Goal: Task Accomplishment & Management: Use online tool/utility

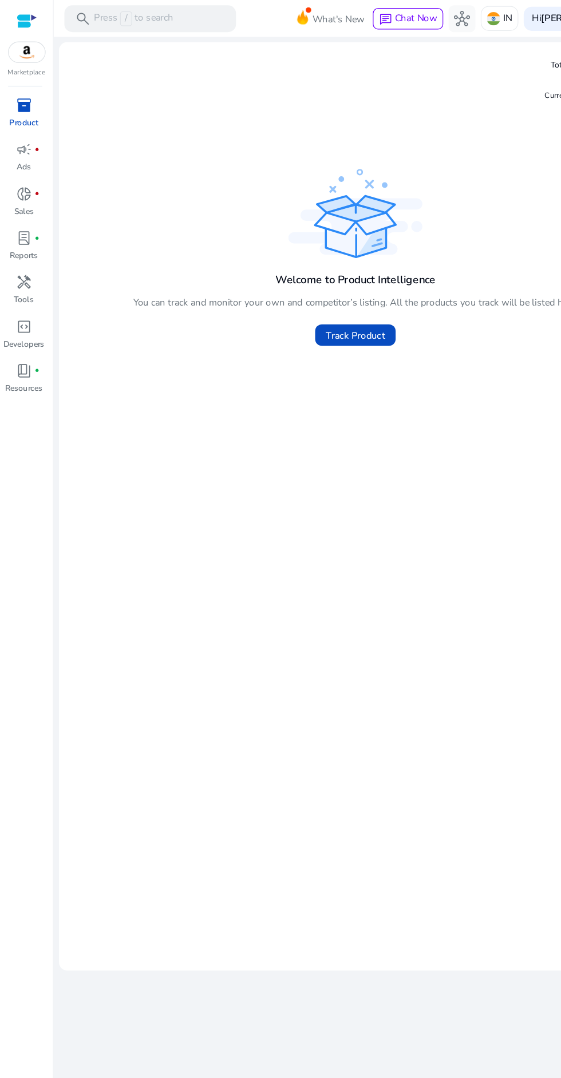
click at [323, 283] on span "Track Product" at bounding box center [303, 286] width 50 height 12
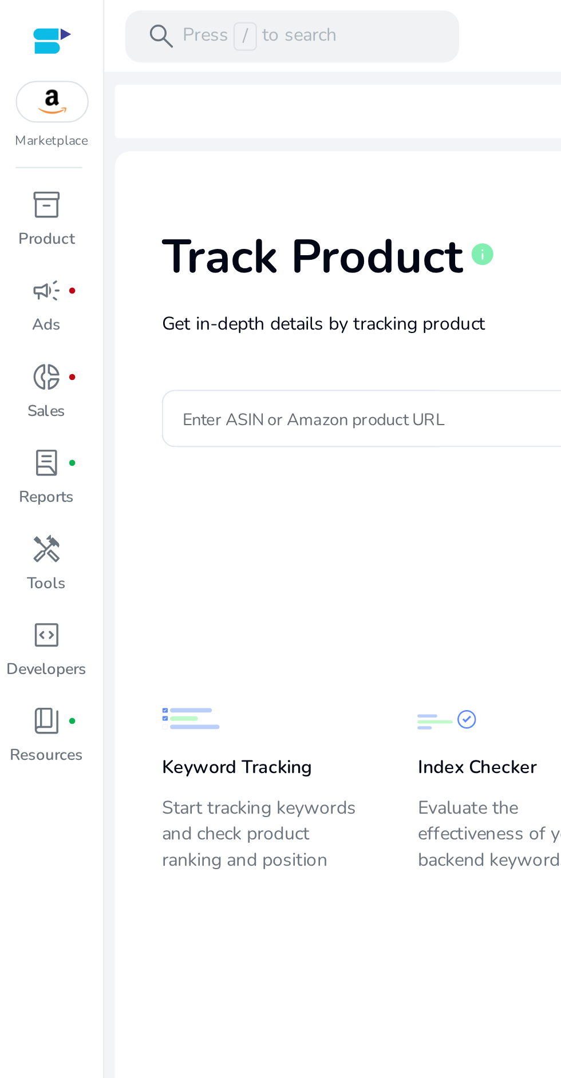
click at [23, 167] on span "donut_small" at bounding box center [21, 166] width 14 height 14
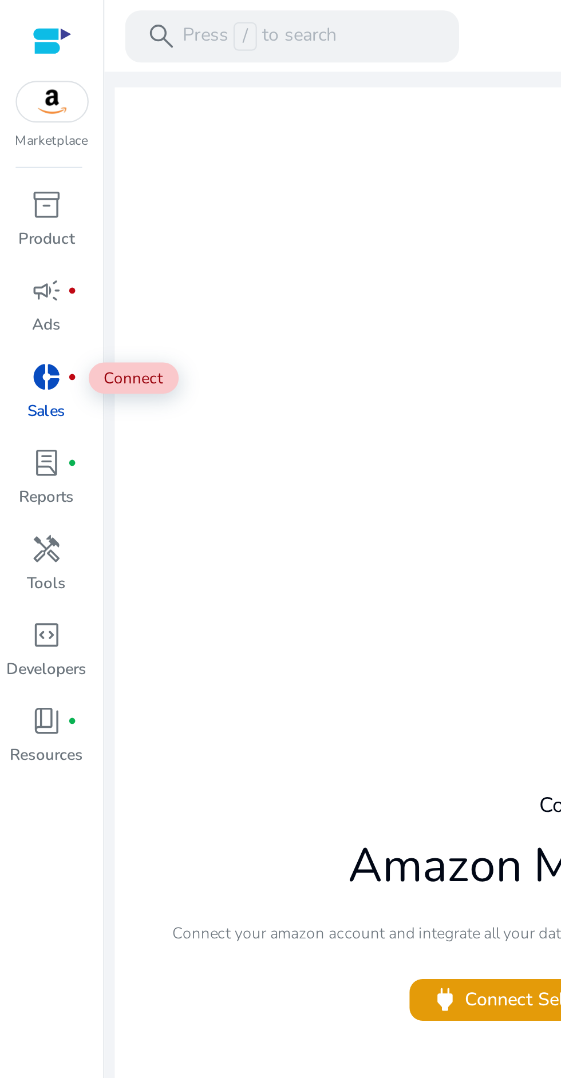
click at [26, 254] on p "Tools" at bounding box center [20, 256] width 17 height 10
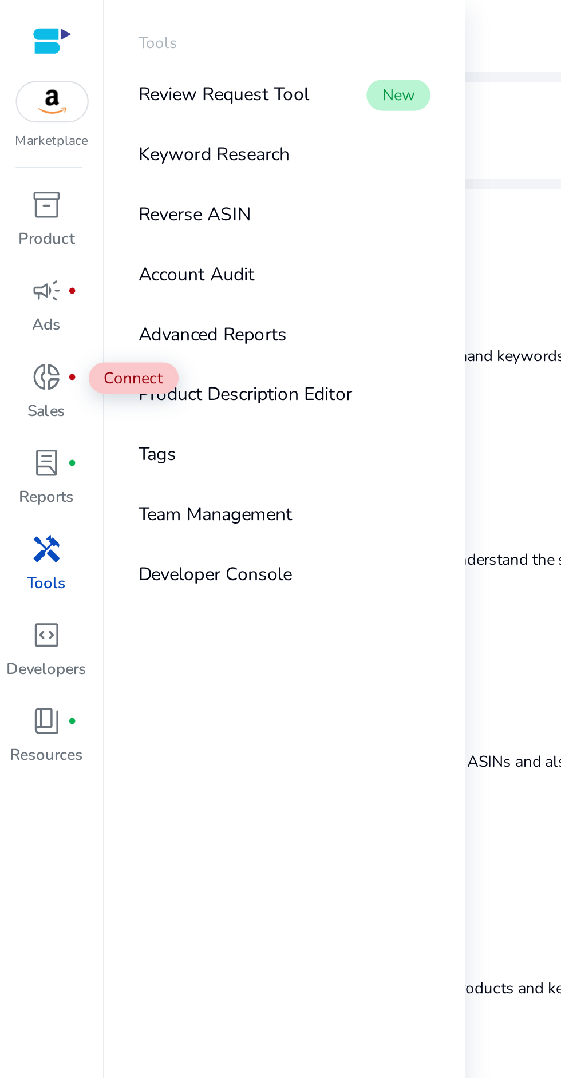
click at [27, 92] on div "inventory_2" at bounding box center [21, 90] width 32 height 18
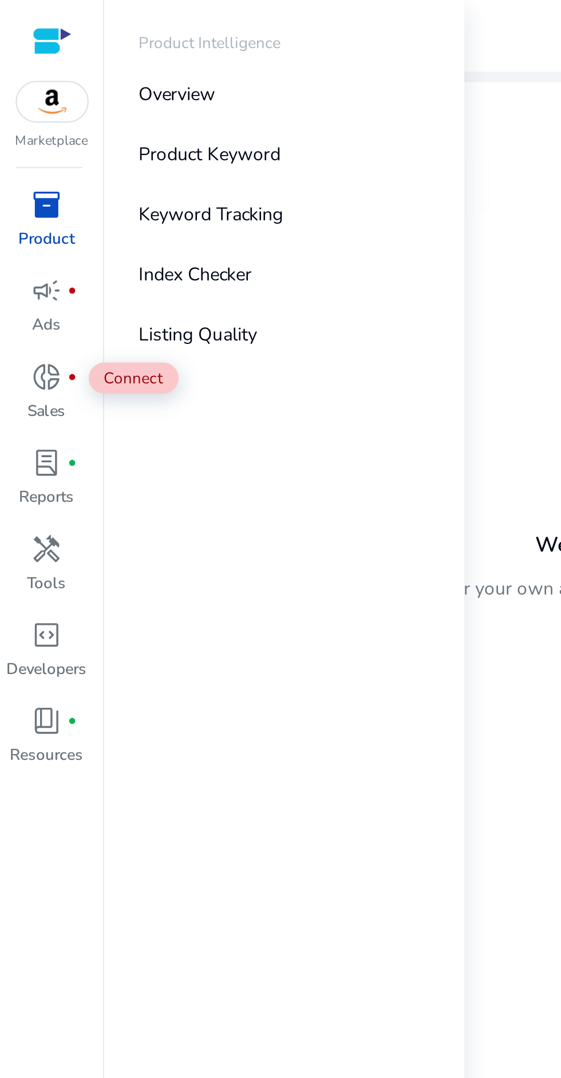
click at [114, 144] on link "Listing Quality" at bounding box center [125, 147] width 147 height 26
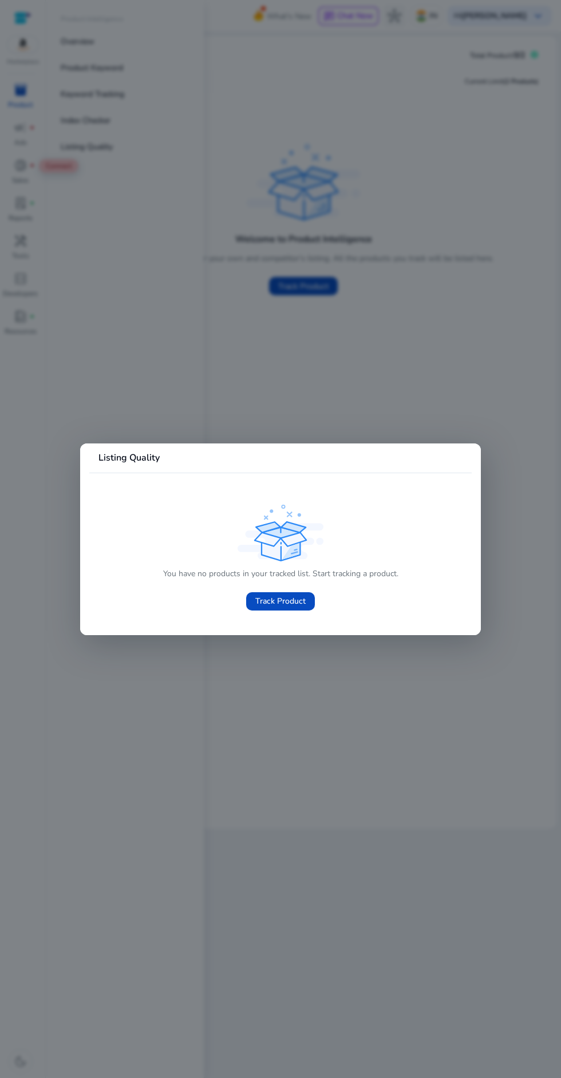
click at [356, 719] on div at bounding box center [280, 539] width 561 height 1078
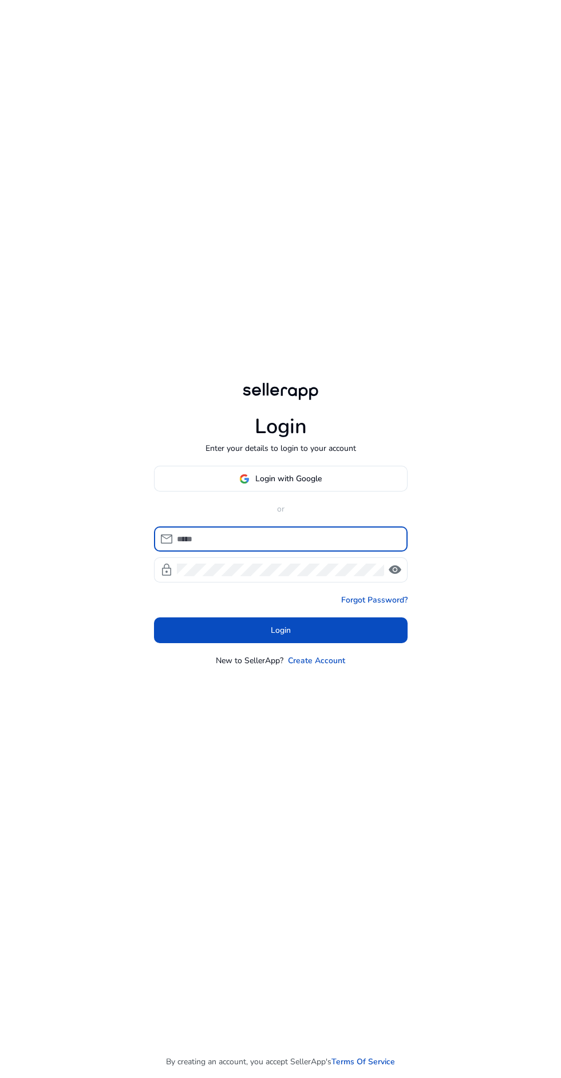
click at [223, 493] on span at bounding box center [281, 478] width 252 height 27
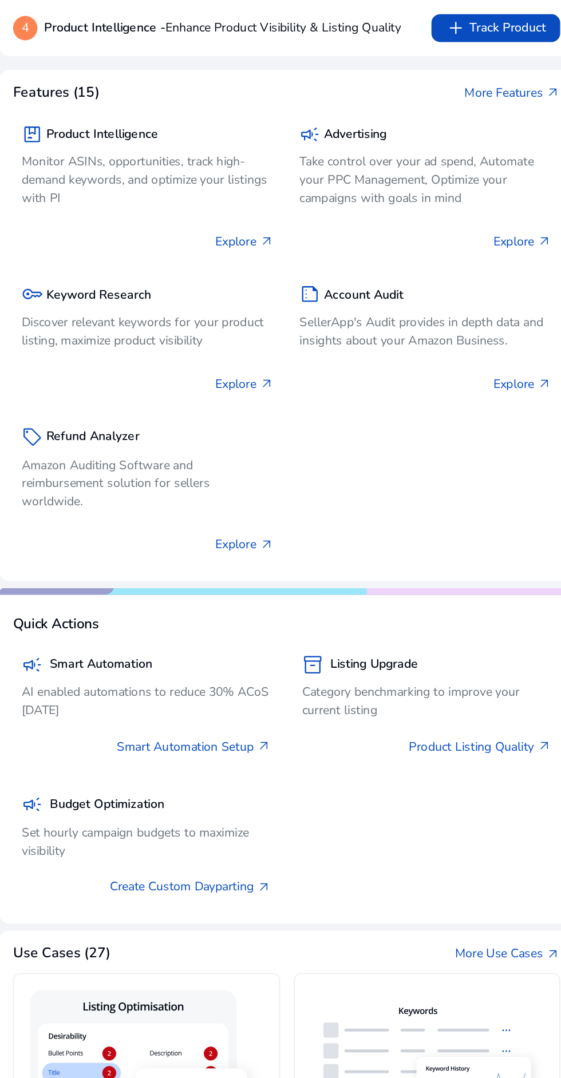
scroll to position [98, 0]
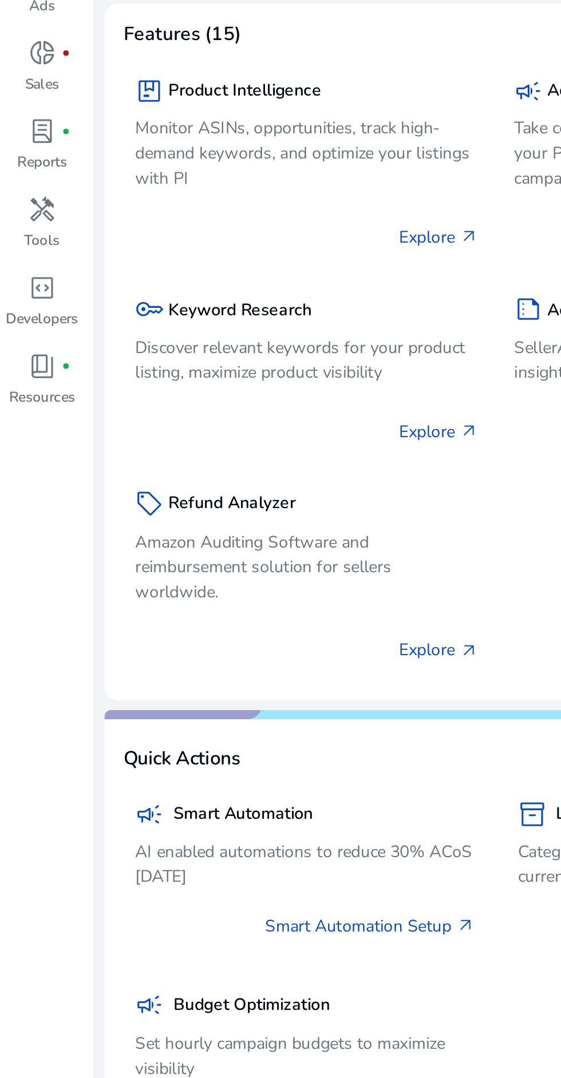
click at [21, 244] on span "handyman" at bounding box center [21, 241] width 14 height 14
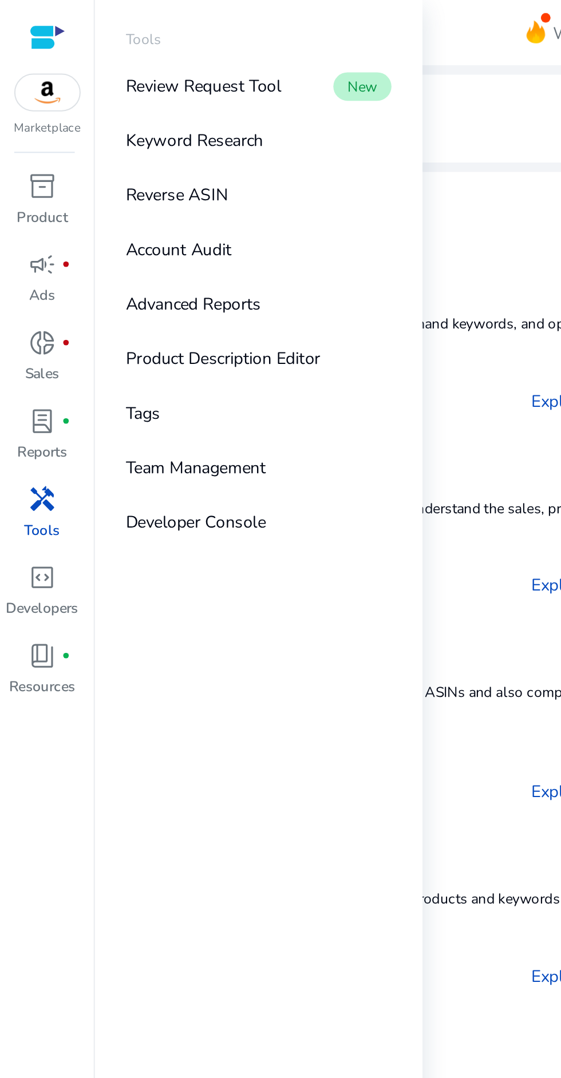
click at [22, 54] on div "Marketplace" at bounding box center [22, 33] width 45 height 66
click at [137, 35] on link "Review Request Tool New" at bounding box center [125, 42] width 147 height 26
click at [132, 86] on link "Reverse ASIN" at bounding box center [125, 94] width 147 height 26
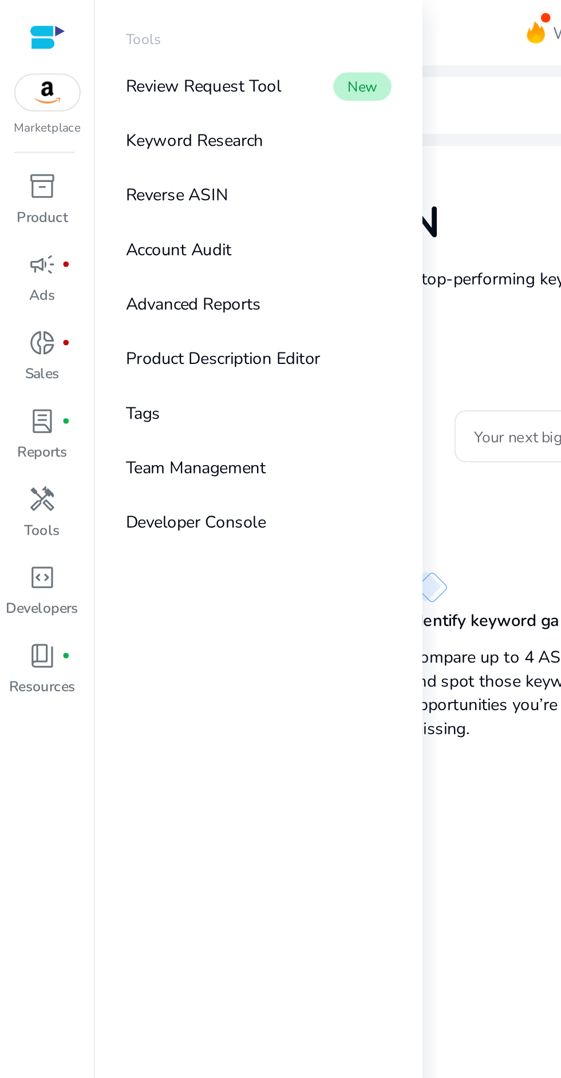
click at [147, 65] on link "Keyword Research" at bounding box center [125, 68] width 147 height 26
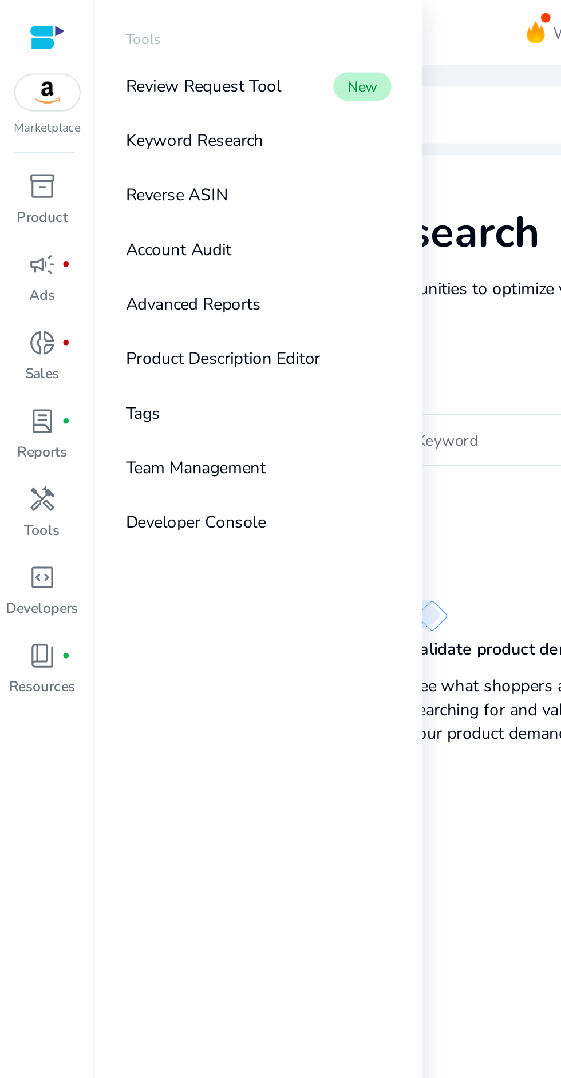
click at [247, 29] on mat-toolbar "search Press / to search What's New chat Chat Now hub IN Hi [PERSON_NAME] keybo…" at bounding box center [303, 15] width 515 height 31
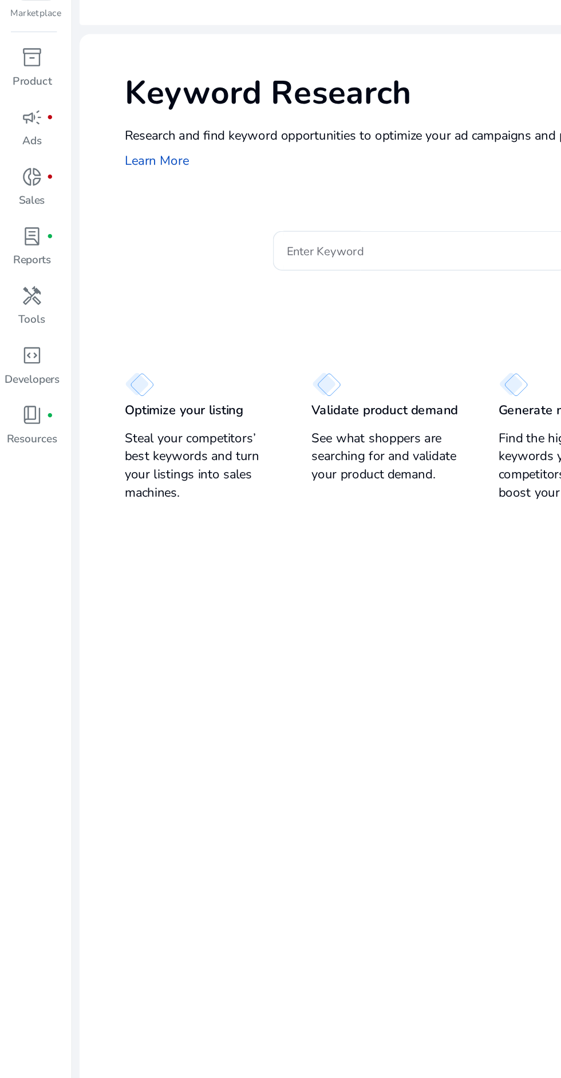
click at [31, 317] on span "fiber_manual_record" at bounding box center [32, 316] width 5 height 5
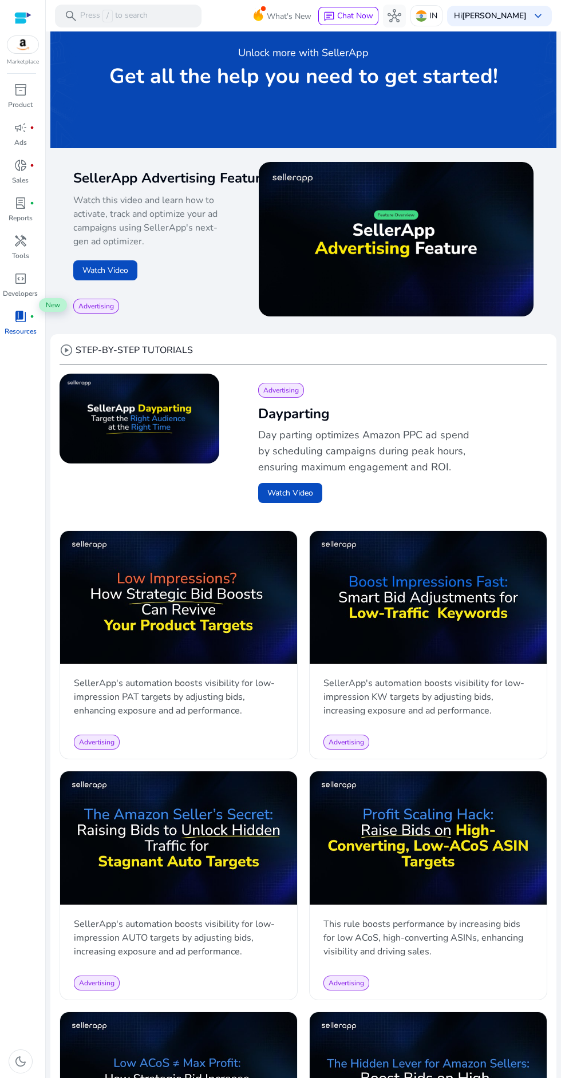
scroll to position [63, 0]
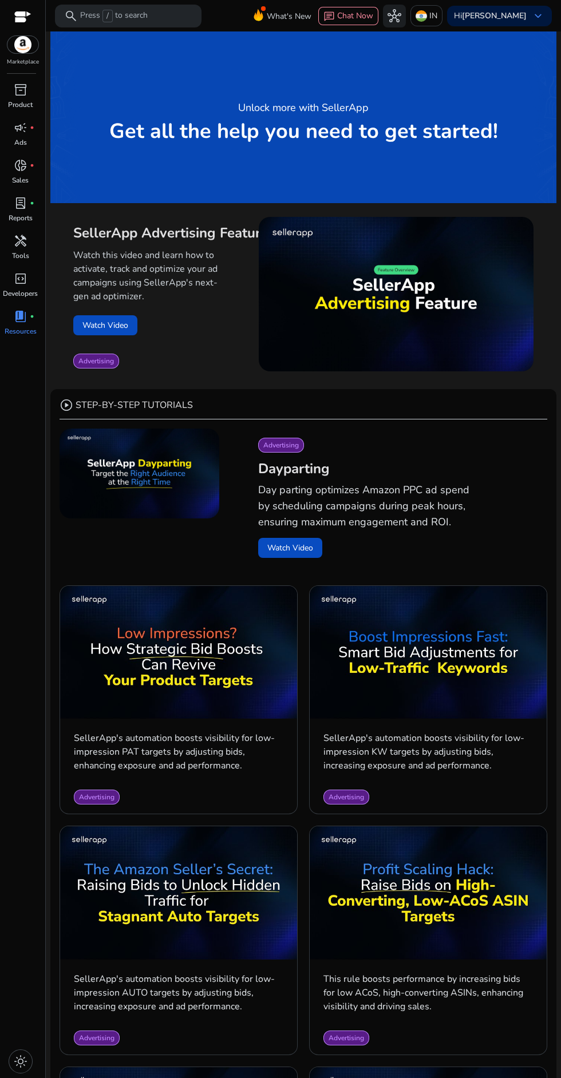
click at [21, 90] on span "inventory_2" at bounding box center [21, 90] width 14 height 14
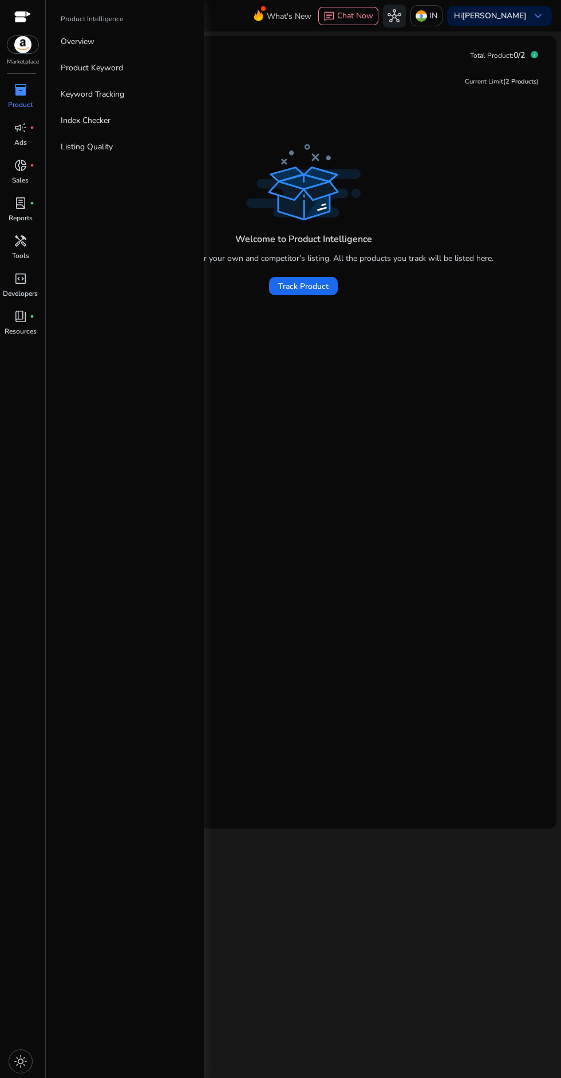
click at [304, 295] on span at bounding box center [303, 285] width 69 height 27
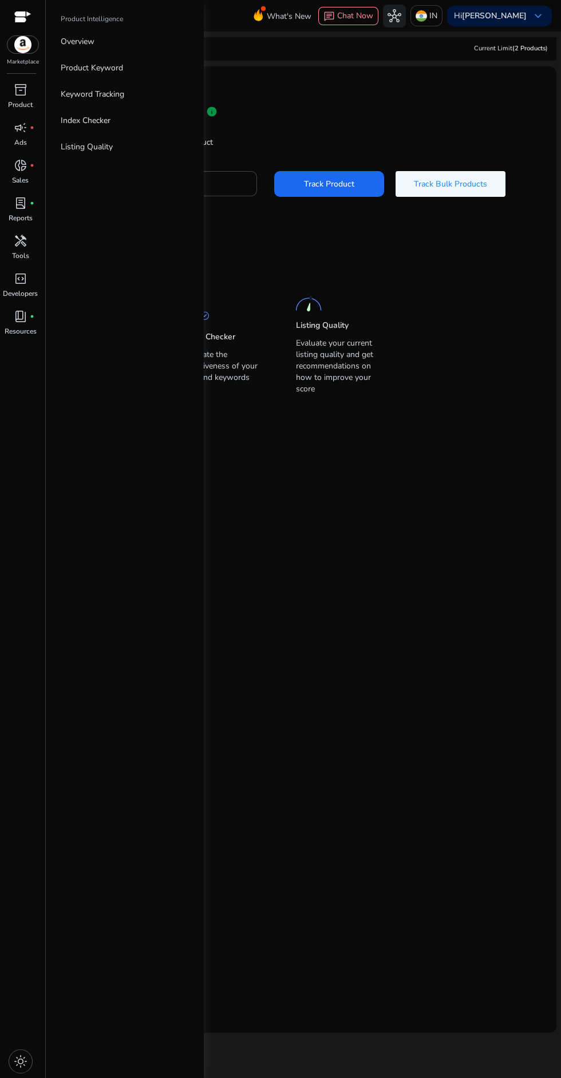
click at [385, 786] on mat-card "Track Product info Get in-depth details by tracking product Enter ASIN or Amazo…" at bounding box center [303, 549] width 506 height 967
click at [93, 68] on p "Product Keyword" at bounding box center [92, 68] width 62 height 12
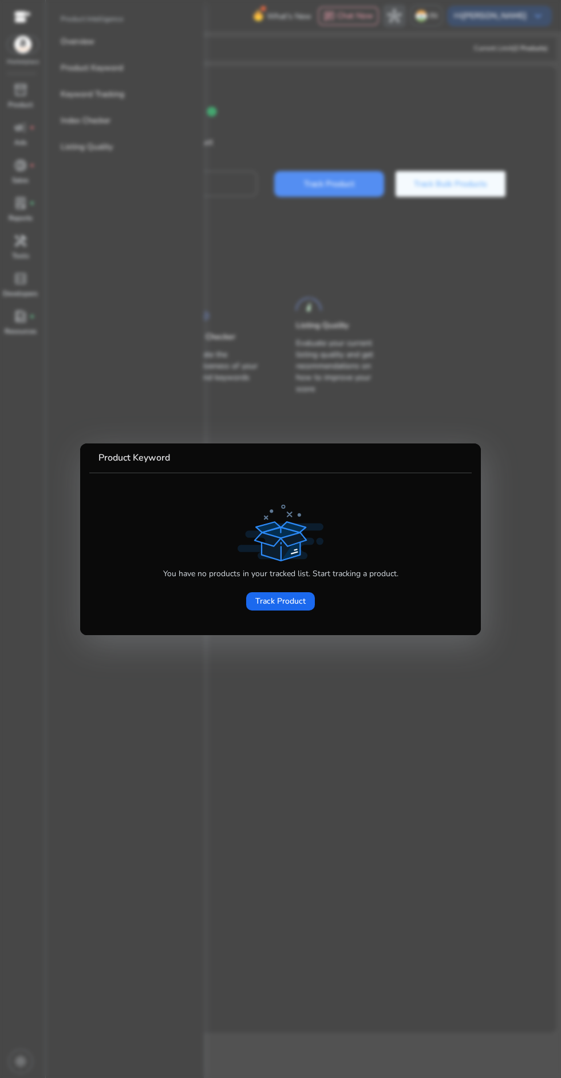
click at [286, 609] on span at bounding box center [280, 601] width 69 height 27
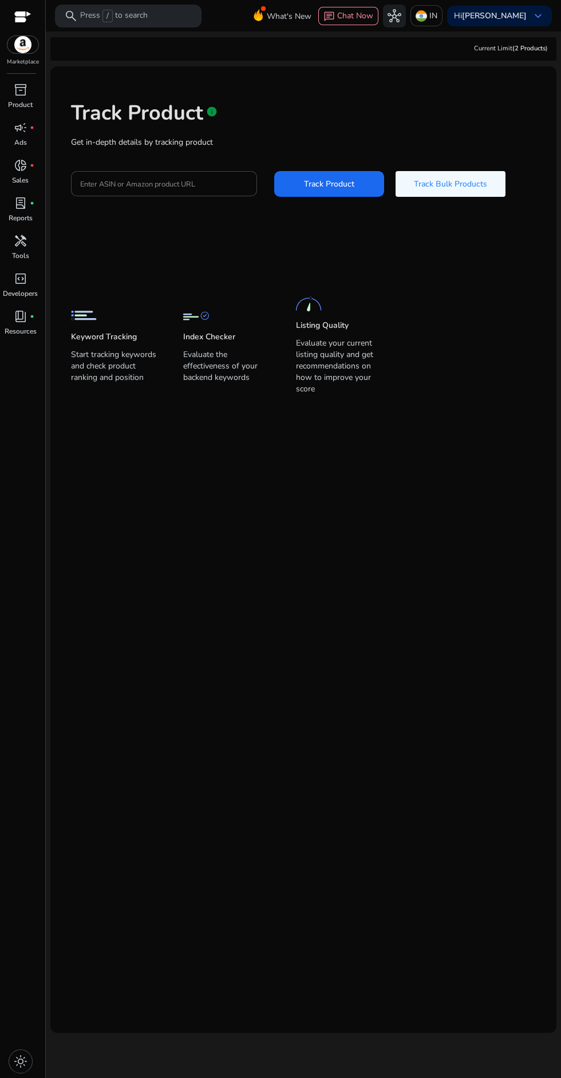
click at [103, 181] on input "Enter ASIN or Amazon product URL" at bounding box center [164, 183] width 168 height 13
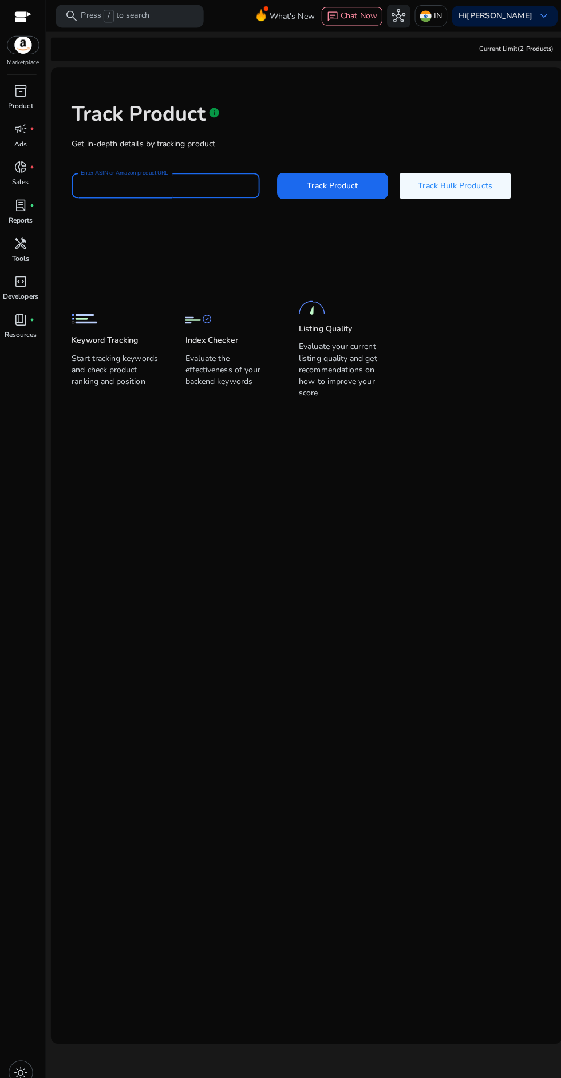
click at [23, 322] on span "book_4" at bounding box center [21, 317] width 14 height 14
